Goal: Share content: Share content

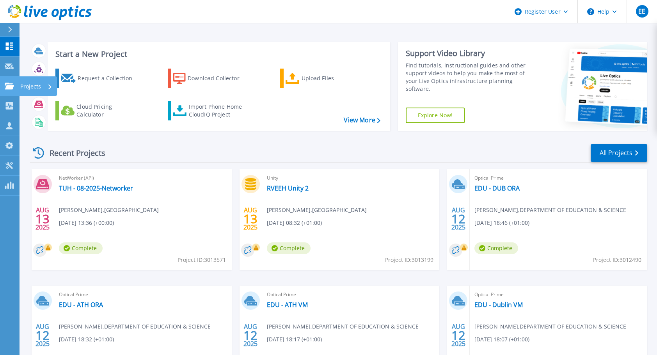
click at [11, 83] on icon at bounding box center [9, 86] width 9 height 7
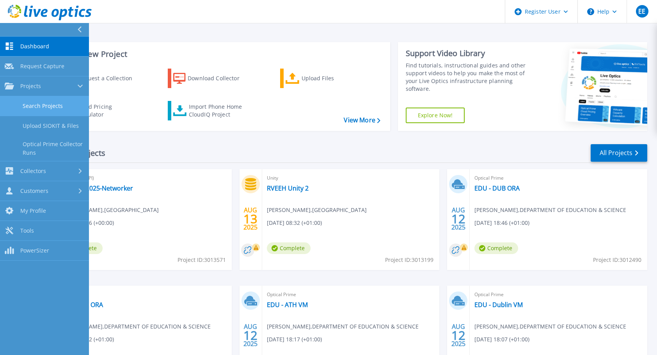
click at [50, 106] on link "Search Projects" at bounding box center [44, 106] width 89 height 20
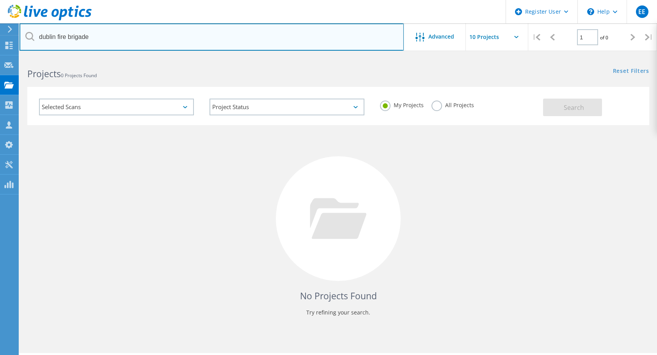
click at [115, 37] on input "dublin fire brigade" at bounding box center [212, 36] width 384 height 27
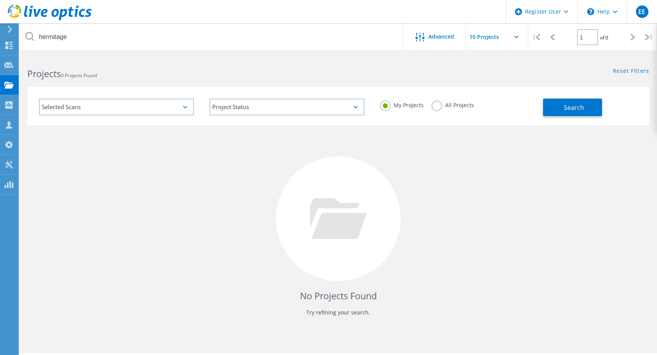
click at [435, 108] on label "All Projects" at bounding box center [453, 104] width 43 height 7
click at [0, 0] on input "All Projects" at bounding box center [0, 0] width 0 height 0
click at [576, 111] on span "Search" at bounding box center [574, 107] width 20 height 9
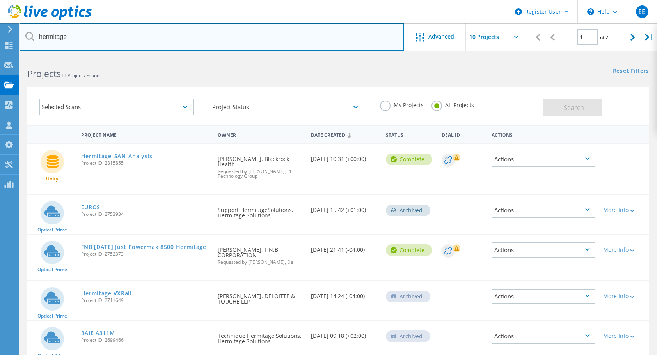
click at [149, 40] on input "hermitage" at bounding box center [212, 36] width 384 height 27
type input "herait"
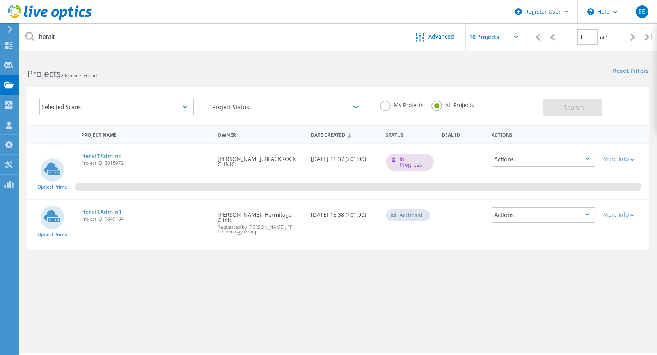
drag, startPoint x: 332, startPoint y: 165, endPoint x: 308, endPoint y: 160, distance: 23.8
click at [308, 160] on div "Date Created 08/15/2025, 11:37 (+01:00)" at bounding box center [344, 157] width 75 height 26
drag, startPoint x: 308, startPoint y: 160, endPoint x: 332, endPoint y: 167, distance: 24.2
click at [332, 167] on div "Date Created 08/15/2025, 11:37 (+01:00)" at bounding box center [344, 157] width 75 height 26
click at [616, 158] on div "More Info" at bounding box center [624, 158] width 42 height 5
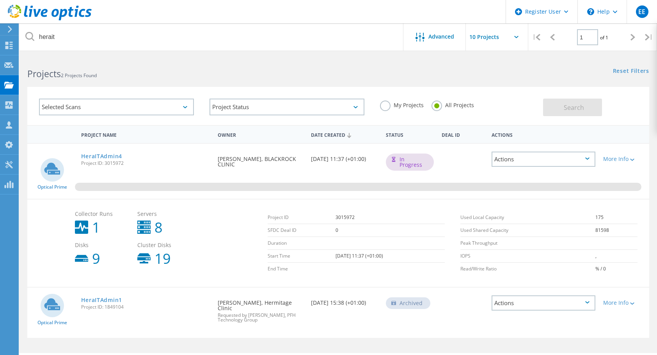
click at [336, 220] on td "3015972" at bounding box center [390, 217] width 109 height 13
copy td "3015972"
click at [102, 156] on link "HeraITAdmin4" at bounding box center [101, 156] width 41 height 5
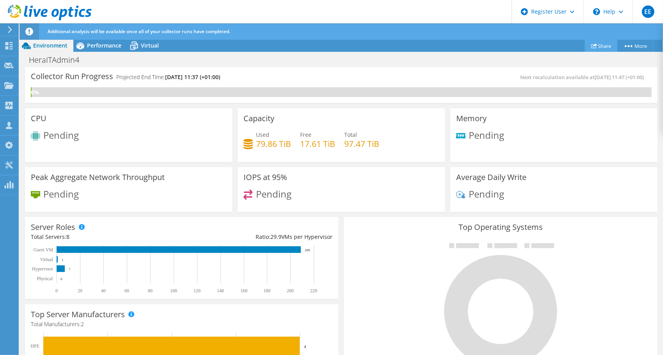
click at [600, 45] on link "Share" at bounding box center [601, 46] width 32 height 12
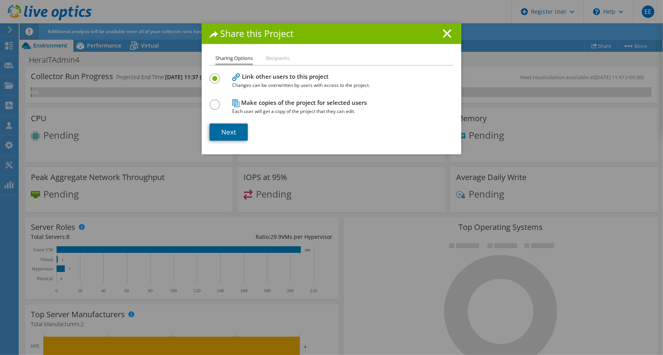
click at [218, 132] on link "Next" at bounding box center [229, 132] width 38 height 17
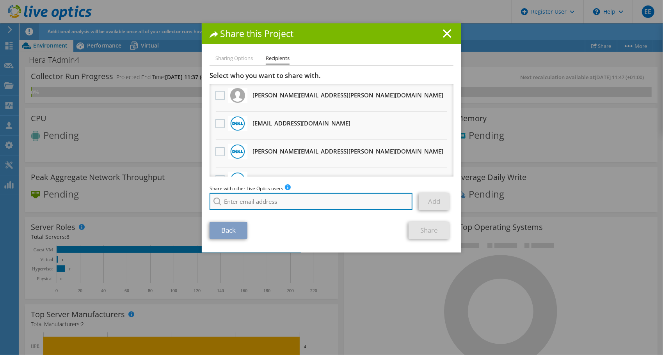
click at [244, 203] on input "search" at bounding box center [311, 201] width 203 height 17
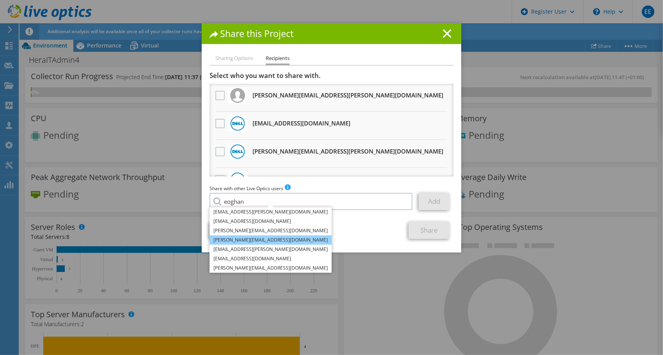
click at [239, 243] on li "[PERSON_NAME][EMAIL_ADDRESS][DOMAIN_NAME]" at bounding box center [271, 240] width 122 height 9
type input "[PERSON_NAME][EMAIL_ADDRESS][DOMAIN_NAME]"
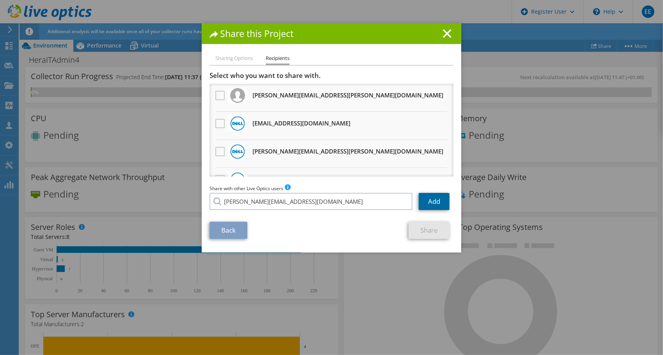
click at [430, 201] on link "Add" at bounding box center [434, 201] width 31 height 17
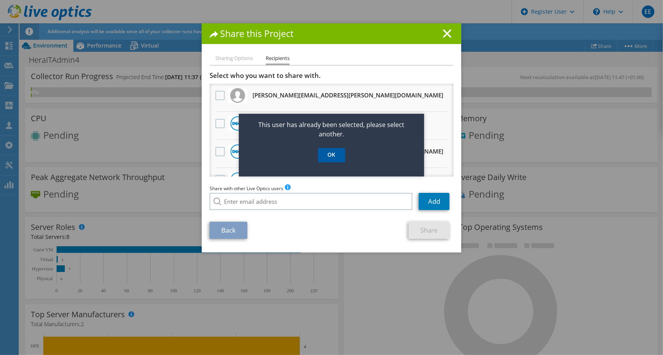
click at [336, 156] on link "OK" at bounding box center [331, 155] width 27 height 14
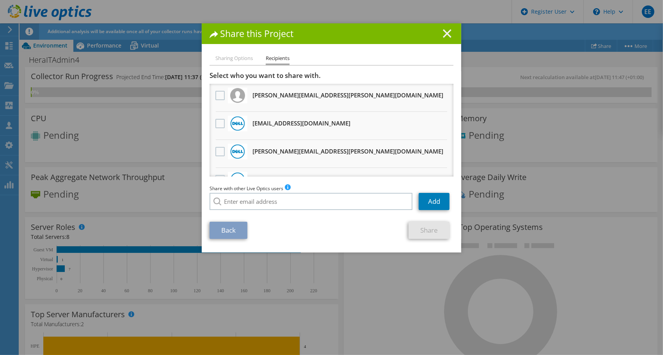
click at [443, 33] on icon at bounding box center [447, 33] width 9 height 9
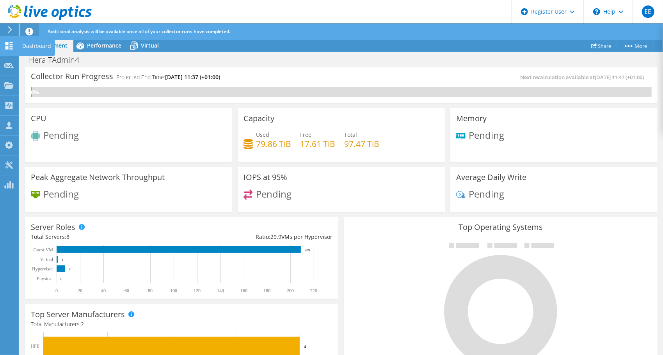
click at [0, 48] on html "EE Dell User Eoghan Egan Eoghan.Egan@dell.com Dell My Profile Log Out \n Help E…" at bounding box center [331, 177] width 663 height 355
click at [6, 48] on use at bounding box center [8, 45] width 7 height 7
